Goal: Task Accomplishment & Management: Use online tool/utility

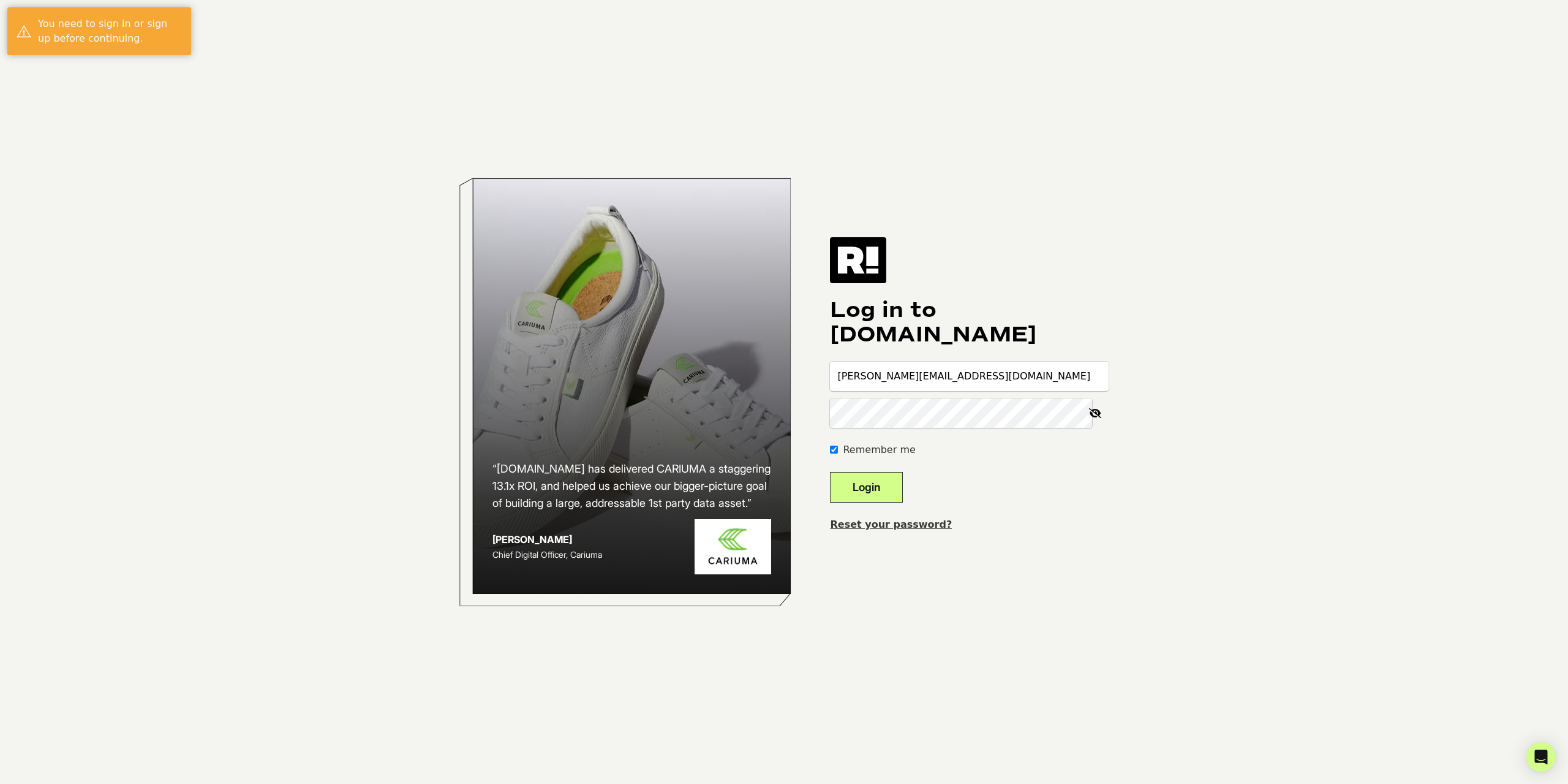
click at [883, 485] on button "Login" at bounding box center [867, 487] width 73 height 31
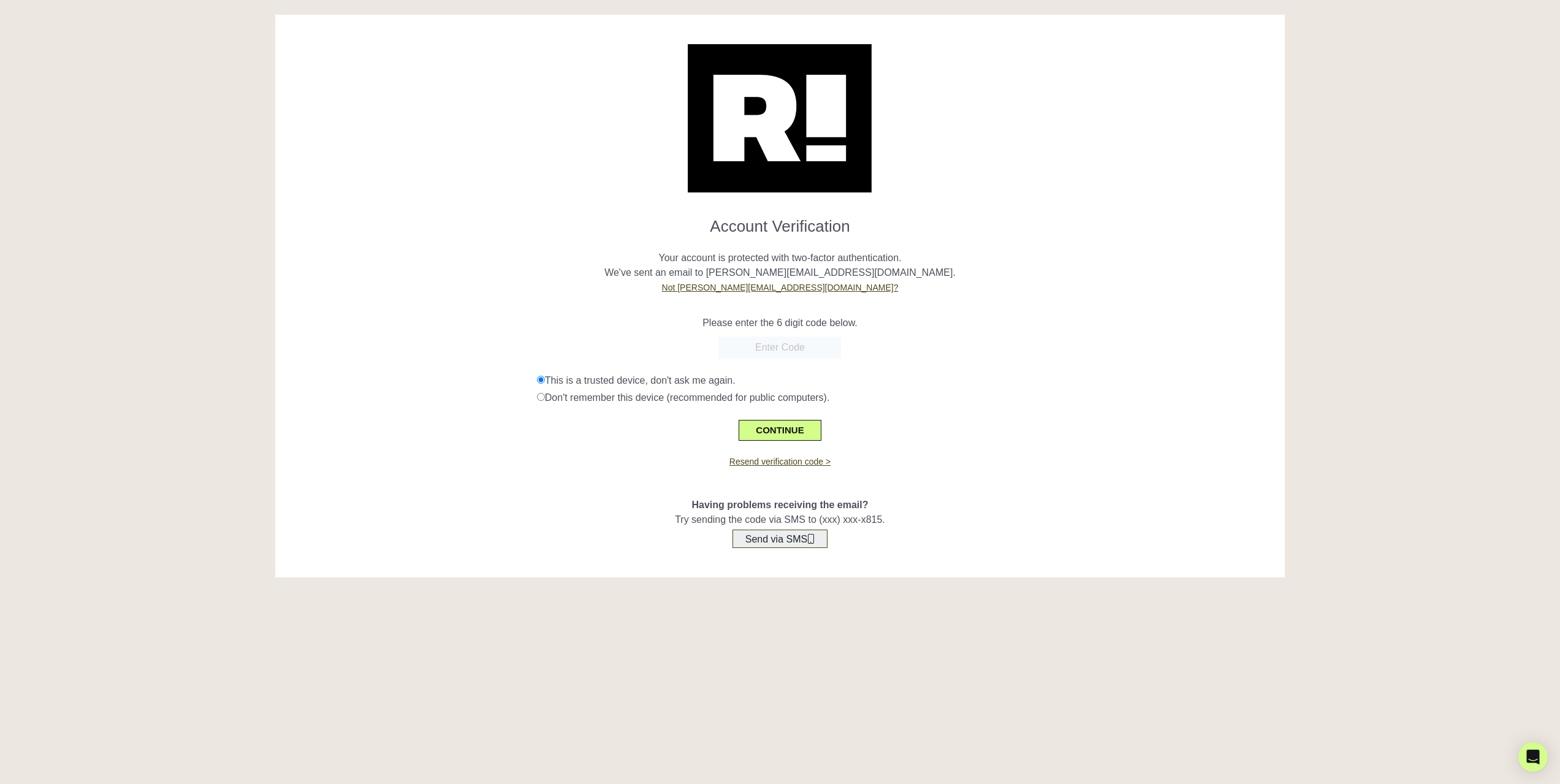
click at [807, 539] on button "Send via SMS" at bounding box center [780, 539] width 95 height 19
click at [772, 342] on input "text" at bounding box center [780, 347] width 122 height 22
type input "839123"
click at [793, 430] on button "CONTINUE" at bounding box center [779, 430] width 82 height 21
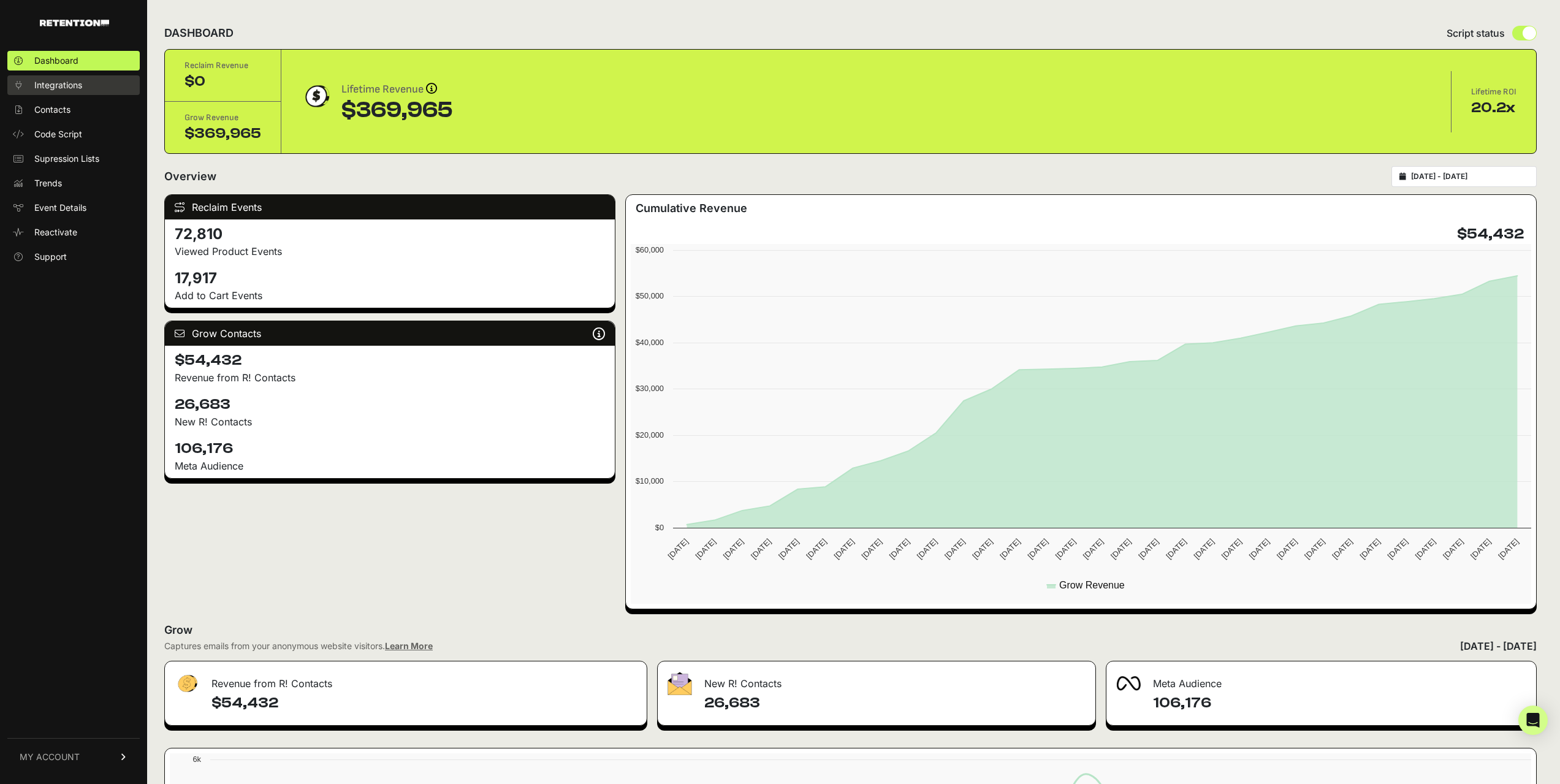
click at [63, 84] on span "Integrations" at bounding box center [59, 85] width 48 height 12
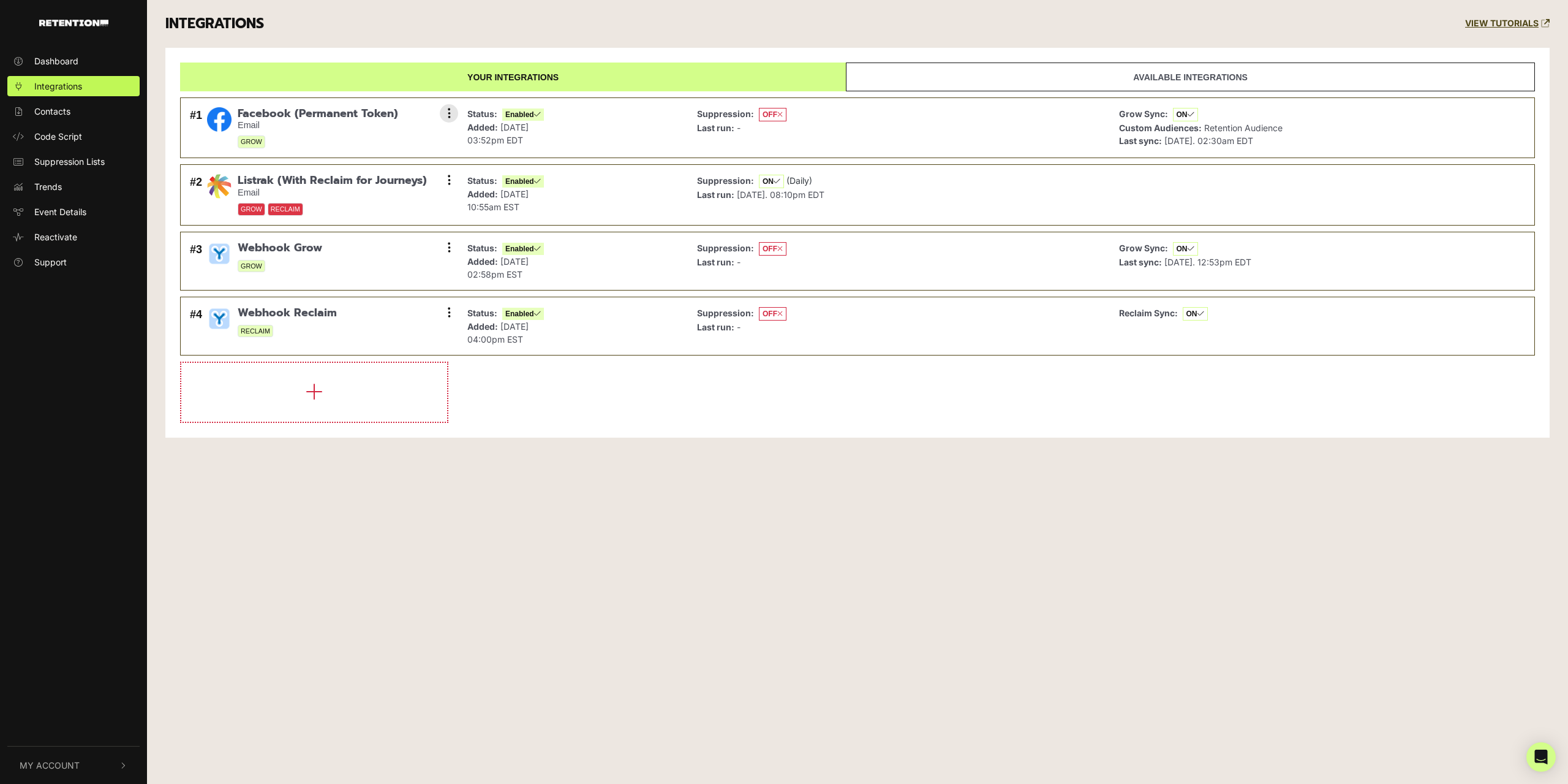
click at [946, 133] on div "Suppression: OFF Last run: -" at bounding box center [899, 128] width 416 height 48
click at [269, 110] on span "Facebook (Permanent Token)" at bounding box center [318, 114] width 160 height 13
click at [453, 110] on button at bounding box center [449, 114] width 19 height 19
click at [425, 136] on link "Sync History" at bounding box center [374, 141] width 116 height 27
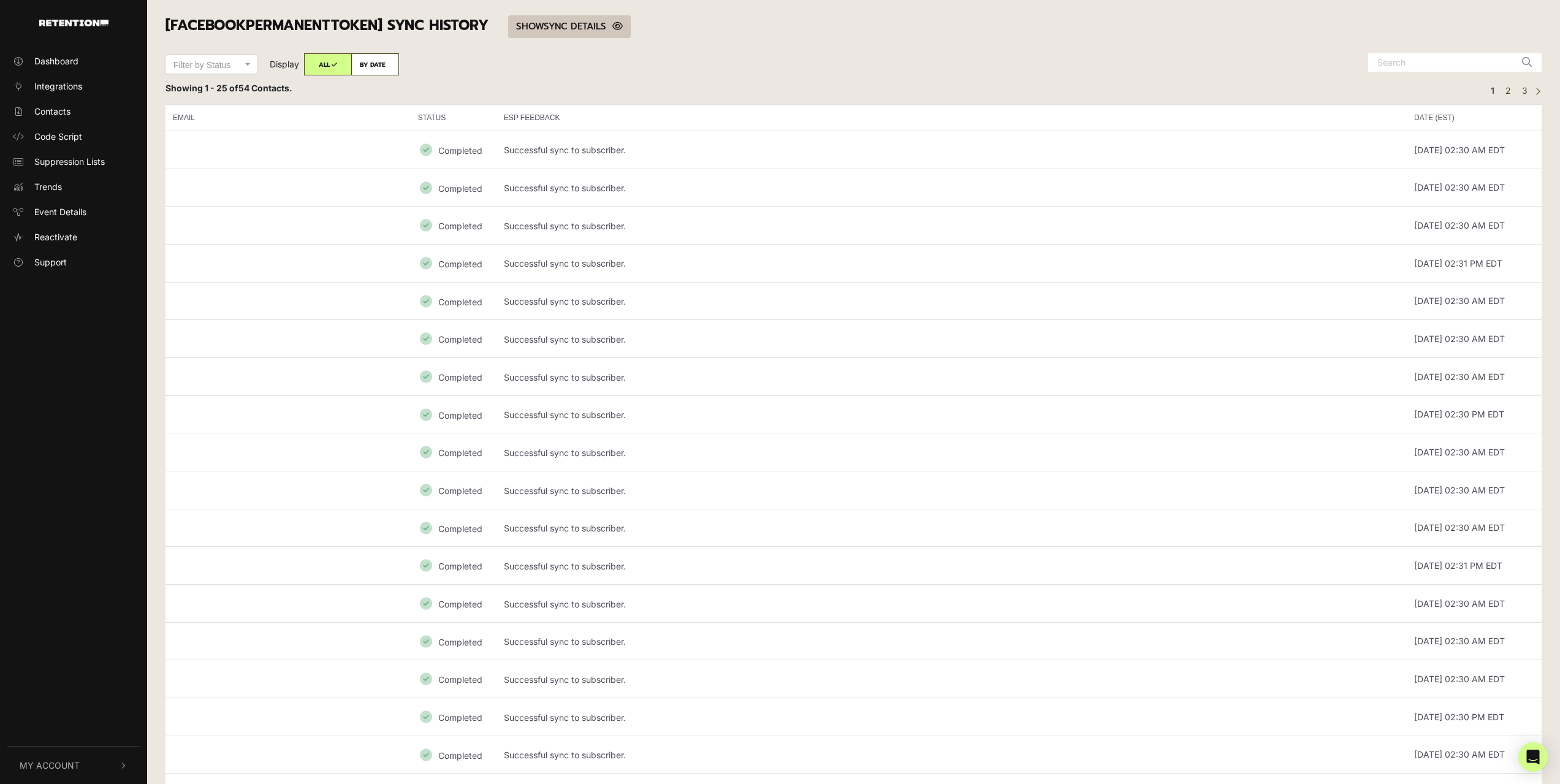
click at [599, 28] on link "SHOW HIDE SYNC DETAILS" at bounding box center [569, 27] width 122 height 23
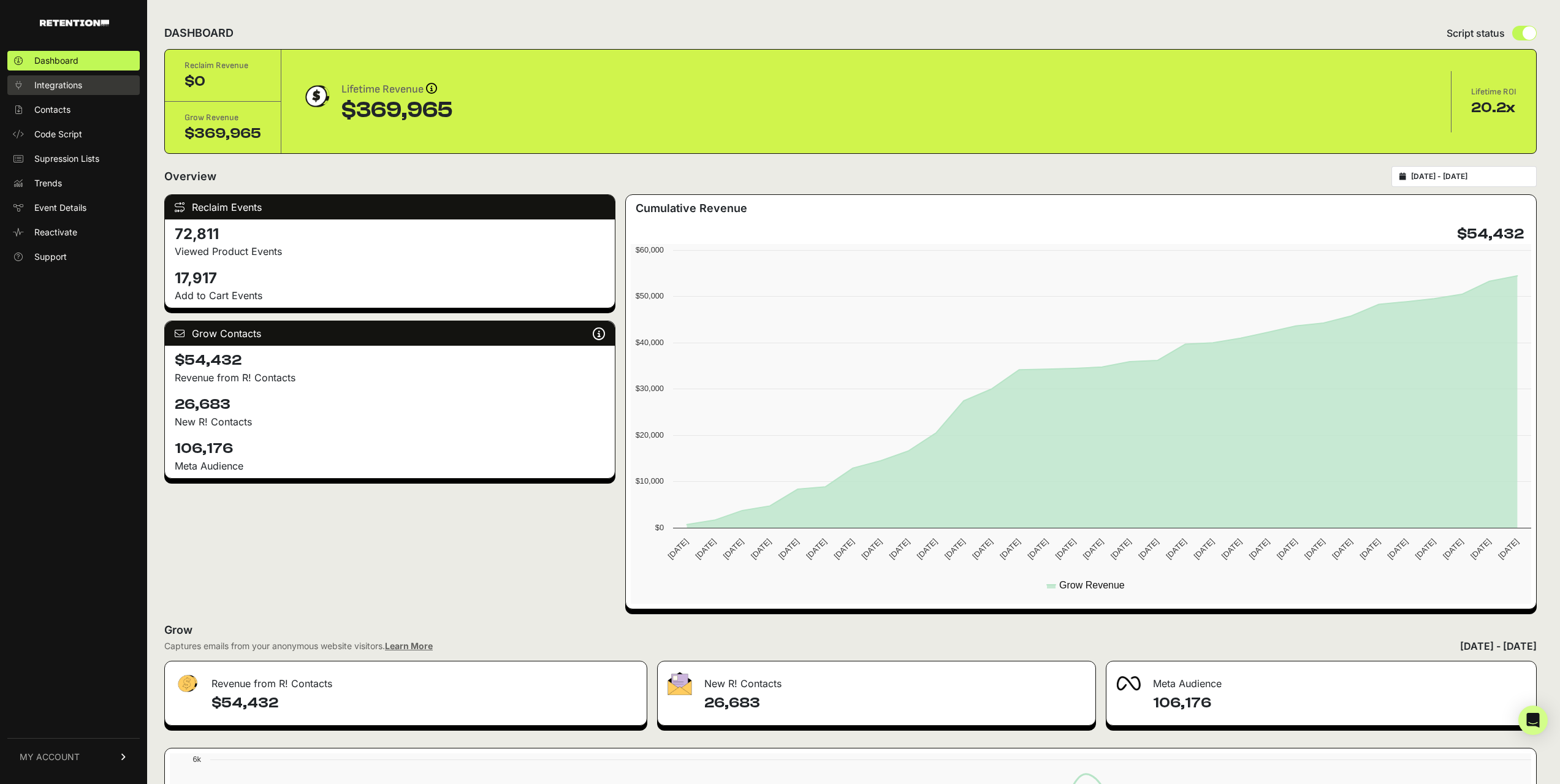
click at [63, 84] on span "Integrations" at bounding box center [59, 85] width 48 height 12
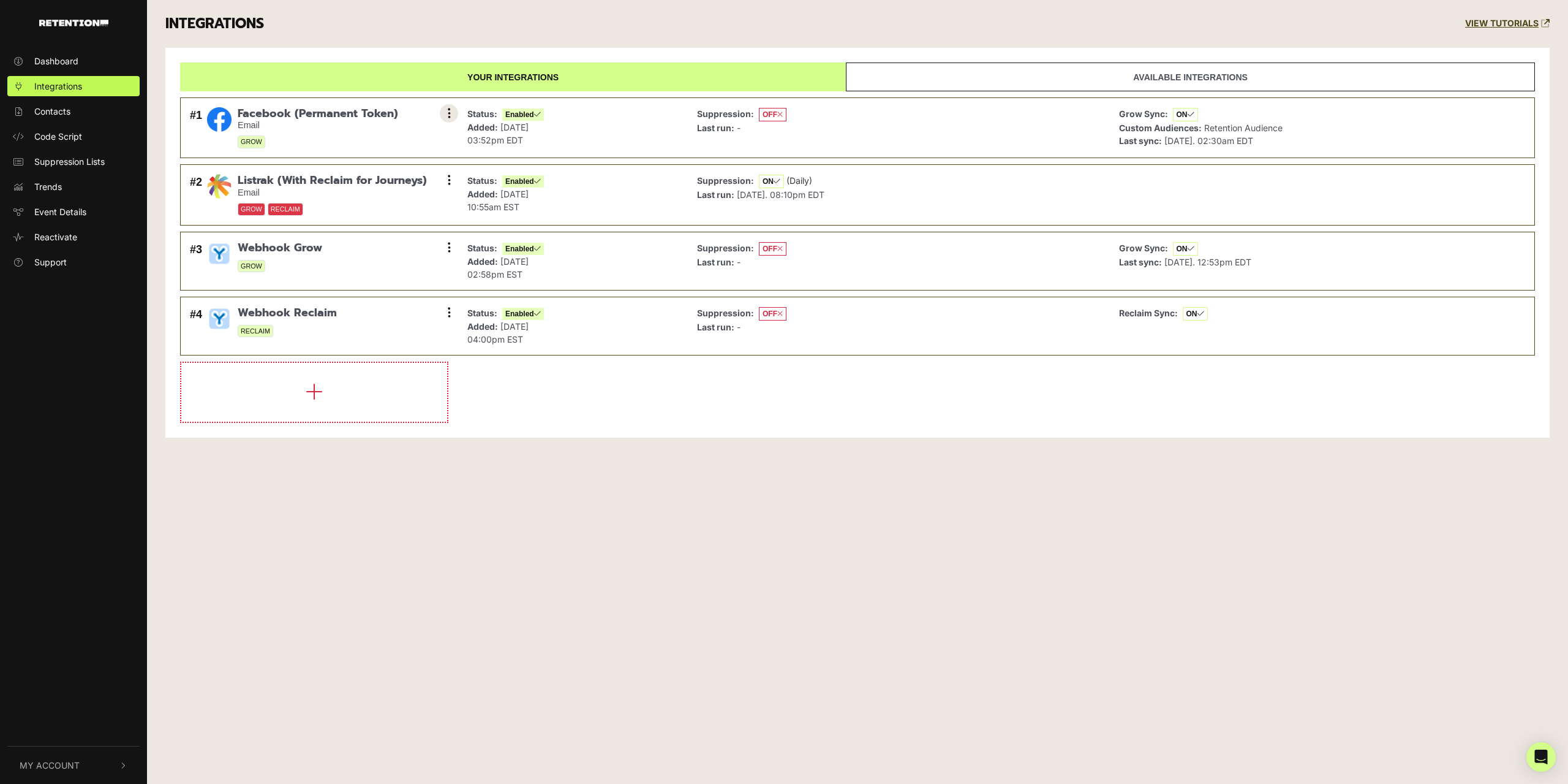
click at [451, 113] on button at bounding box center [449, 114] width 19 height 19
click at [368, 121] on link "Settings" at bounding box center [374, 114] width 116 height 27
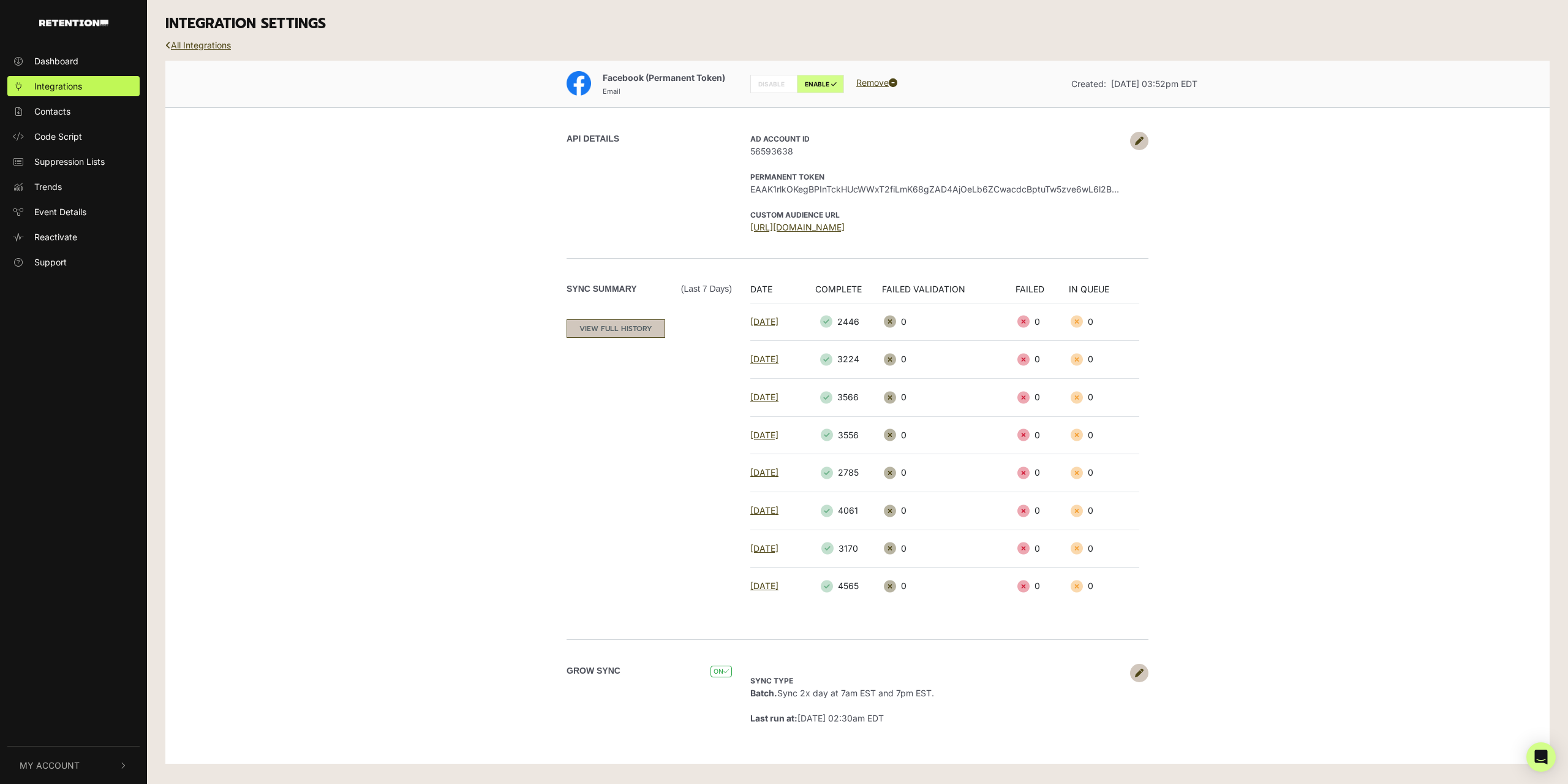
click at [600, 332] on link "VIEW FULL HISTORY" at bounding box center [616, 328] width 98 height 19
click at [244, 708] on div "Facebook (Permanent Token) Email DISABLE ENABLE Remove Created: [DATE] 03:52pm …" at bounding box center [857, 412] width 1385 height 703
click at [204, 46] on link "All Integrations" at bounding box center [198, 45] width 66 height 11
